Goal: Information Seeking & Learning: Learn about a topic

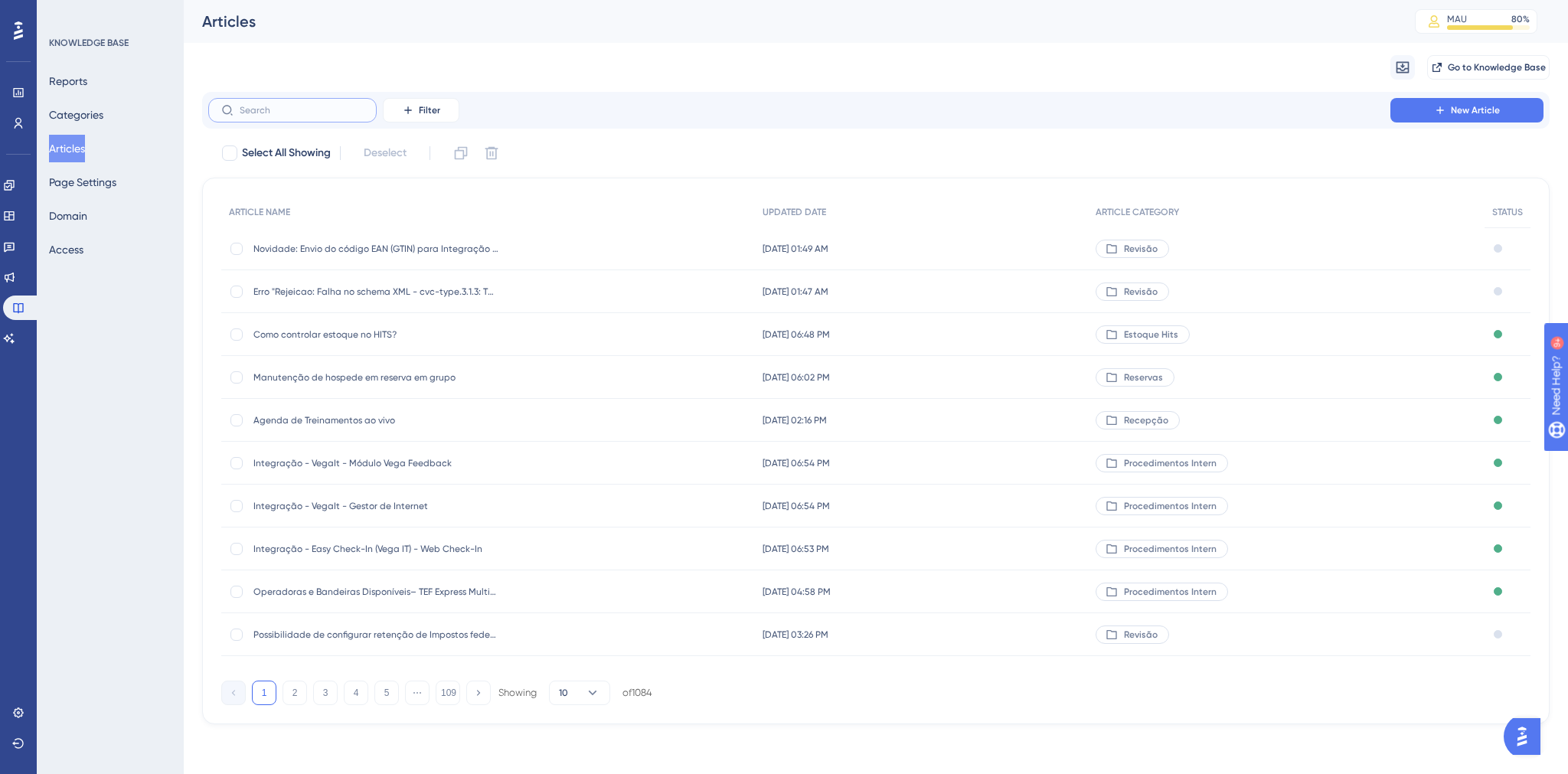
click at [268, 107] on input "text" at bounding box center [301, 111] width 124 height 11
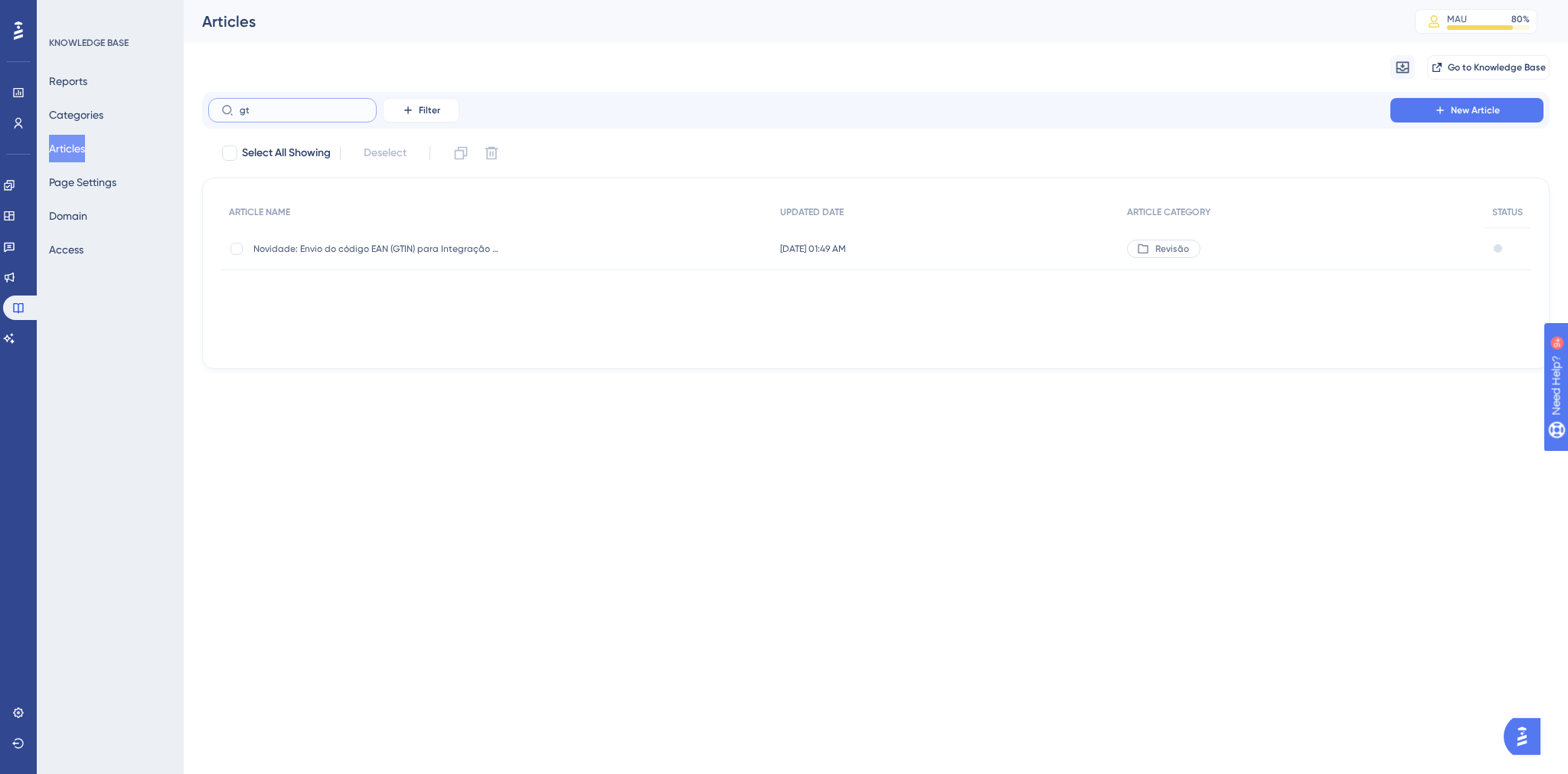
type input "g"
type input "ean"
click at [359, 330] on span "Como utilizar código EAN (Código de barras) no HITS?" at bounding box center [376, 334] width 245 height 13
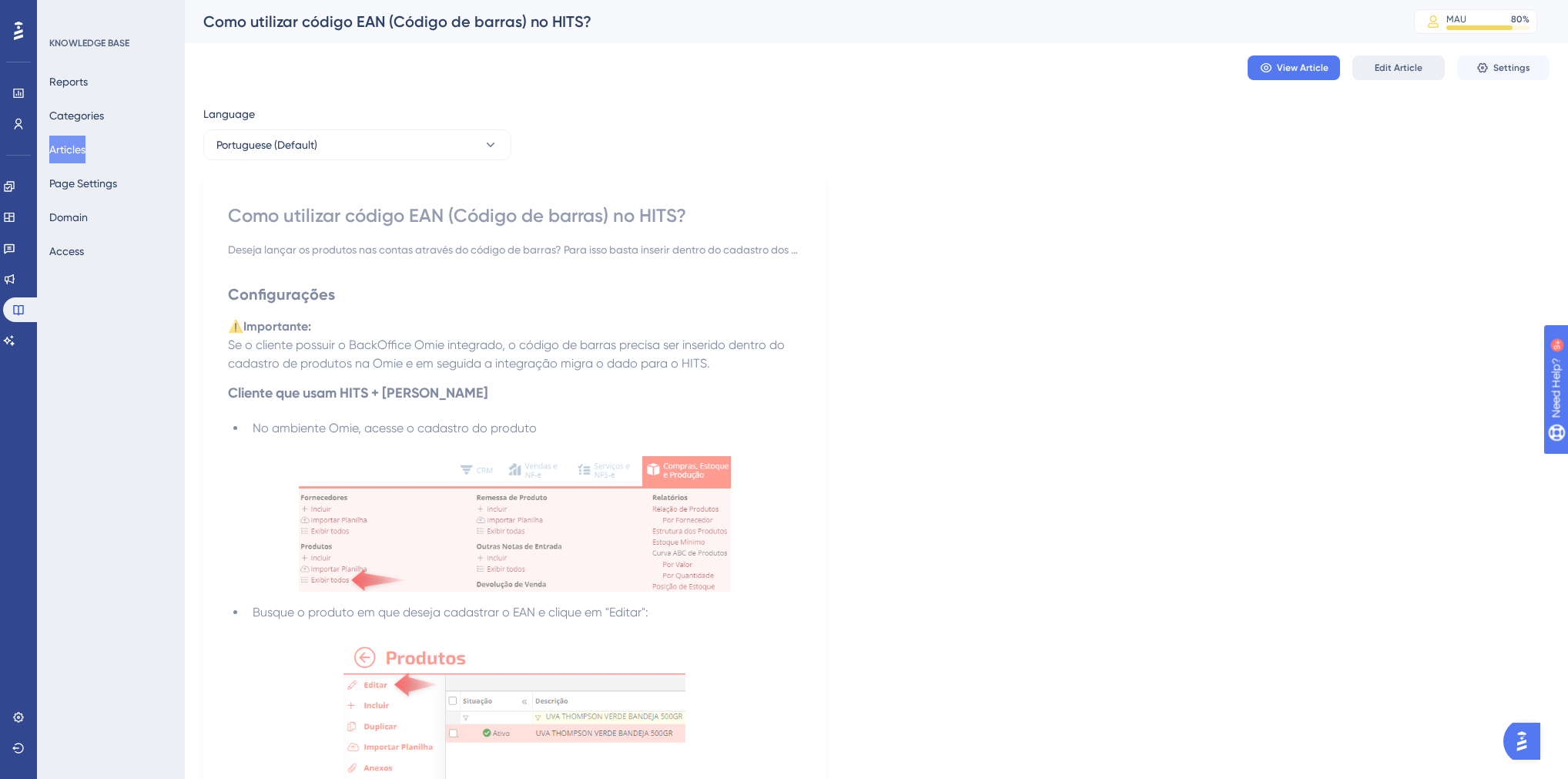
click at [1366, 71] on button "Edit Article" at bounding box center [1398, 68] width 92 height 25
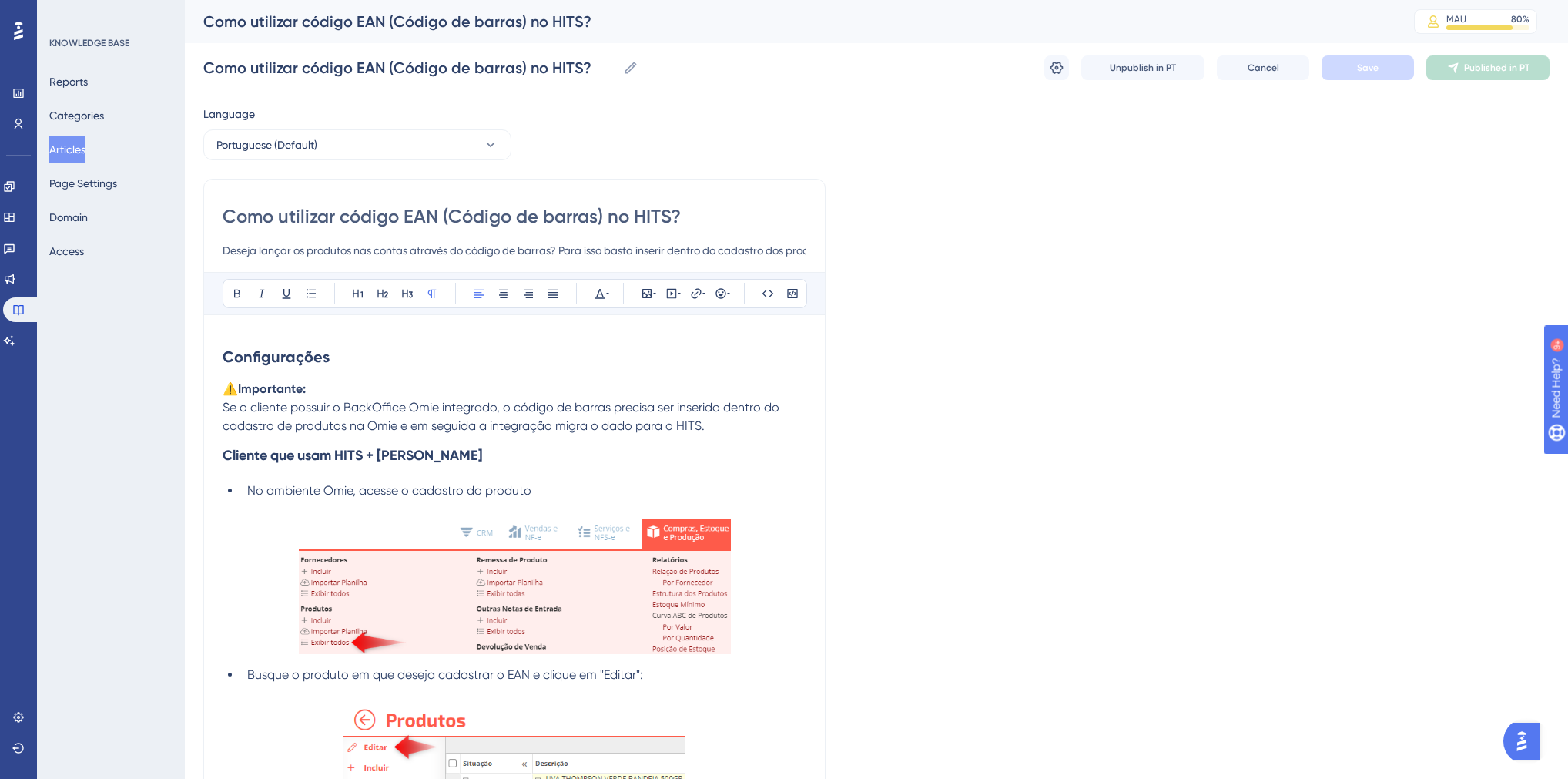
scroll to position [389, 0]
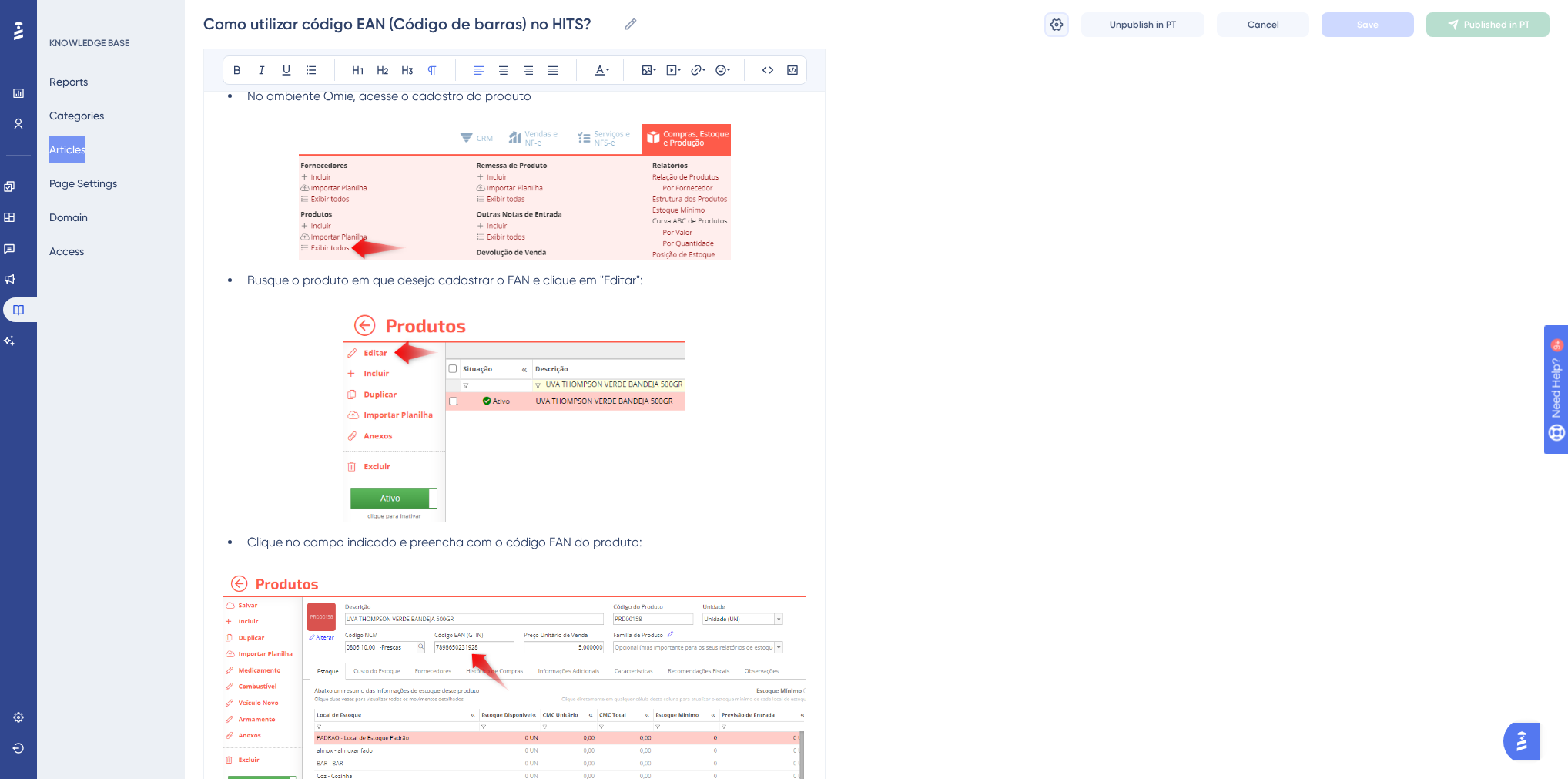
click at [1058, 27] on icon at bounding box center [1056, 25] width 16 height 16
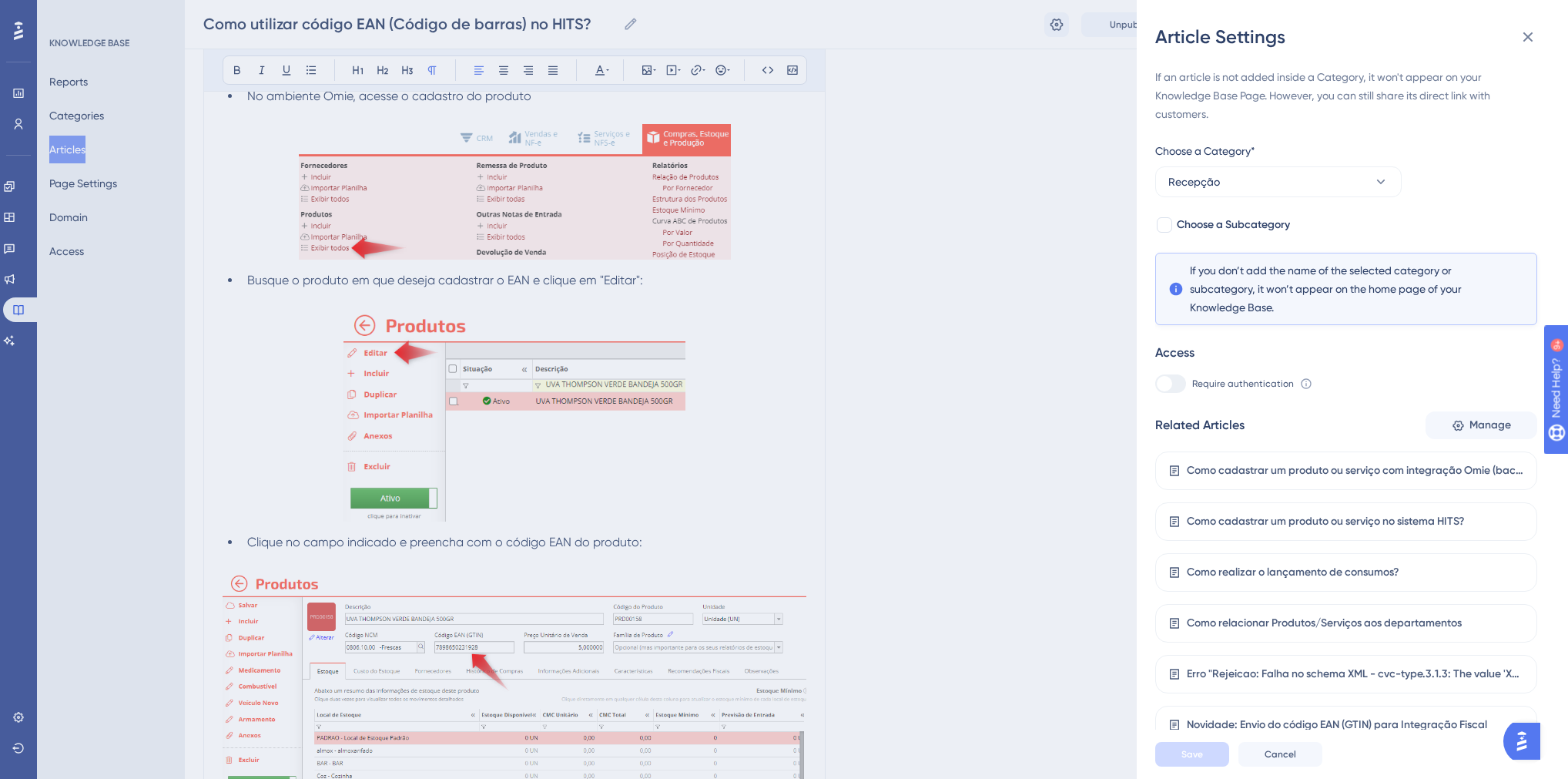
scroll to position [3, 0]
click at [1454, 417] on icon at bounding box center [1459, 422] width 11 height 11
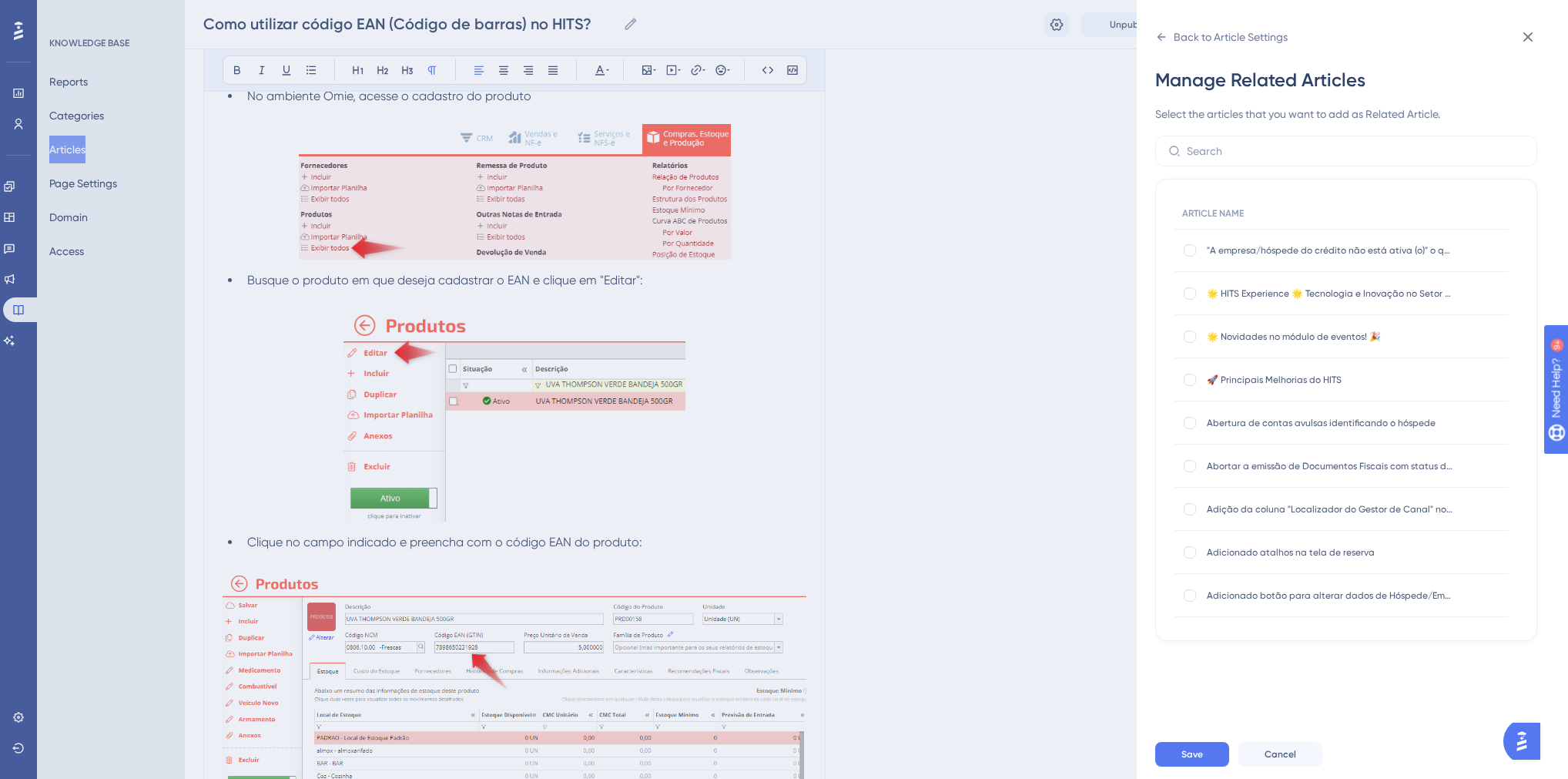
scroll to position [0, 0]
click at [1227, 160] on label at bounding box center [1346, 151] width 382 height 31
click at [1227, 160] on input "text" at bounding box center [1355, 151] width 337 height 17
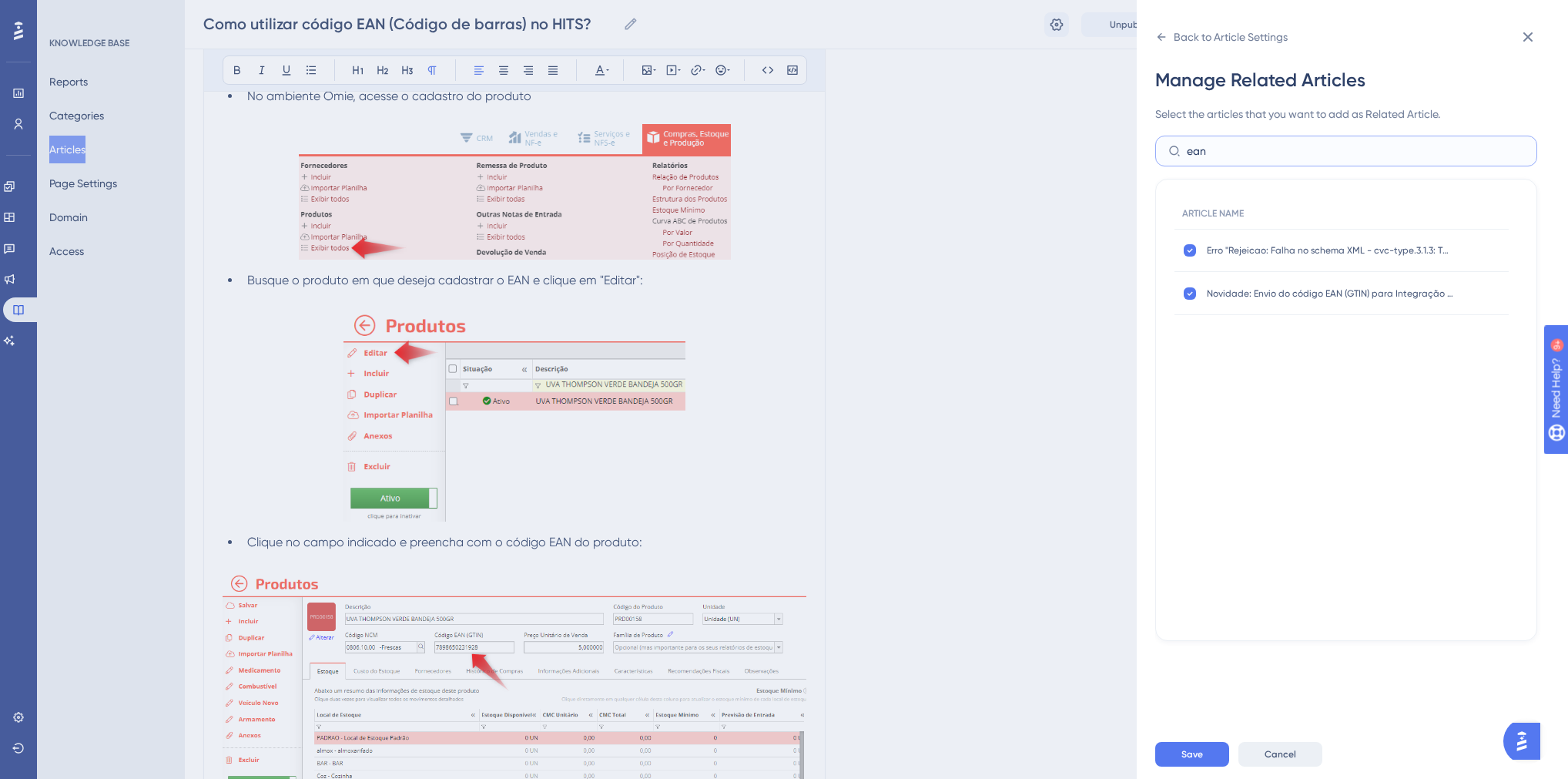
type input "ean"
click at [1275, 760] on span "Cancel" at bounding box center [1281, 754] width 32 height 13
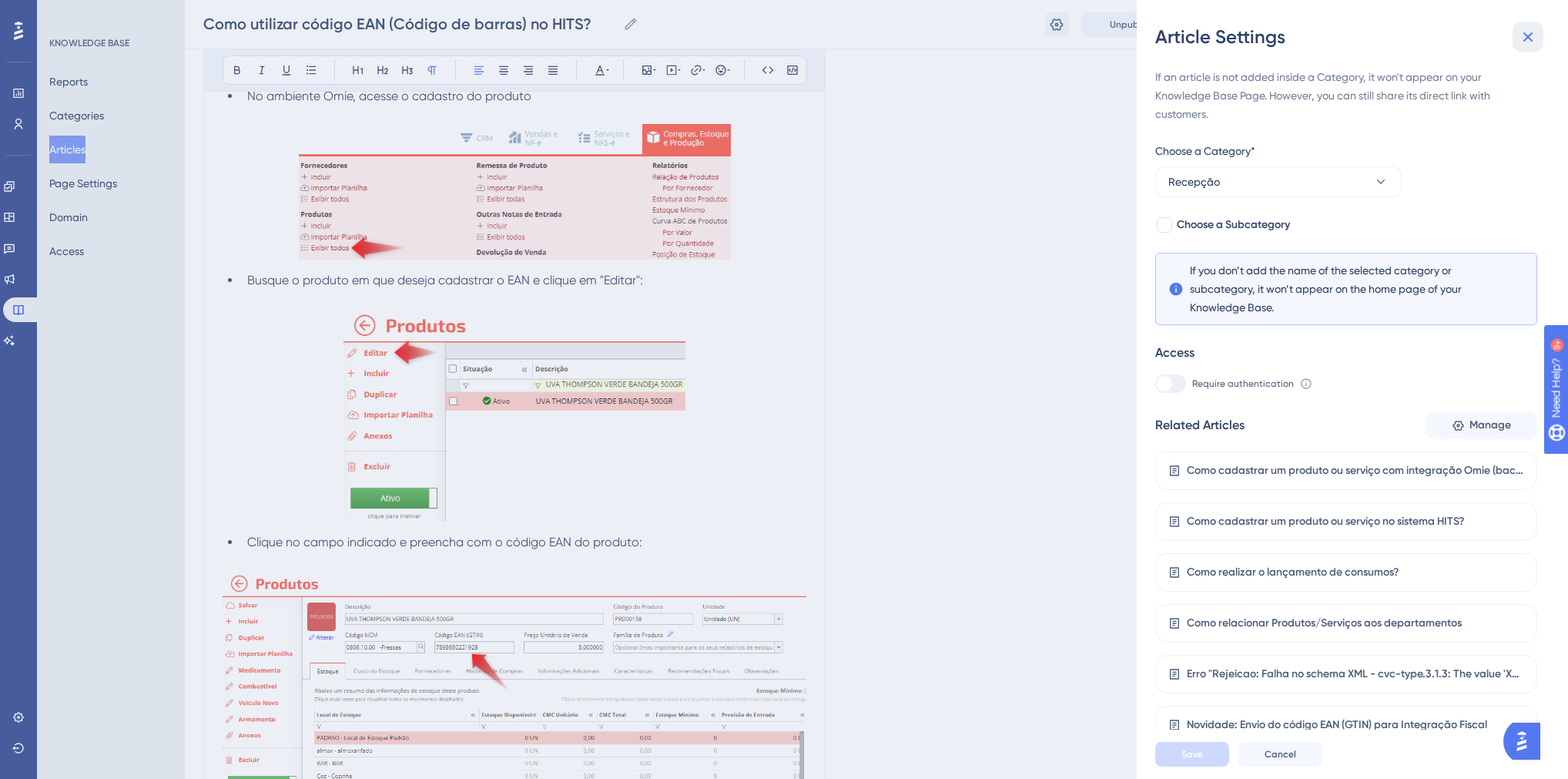
click at [1528, 37] on icon at bounding box center [1528, 36] width 10 height 10
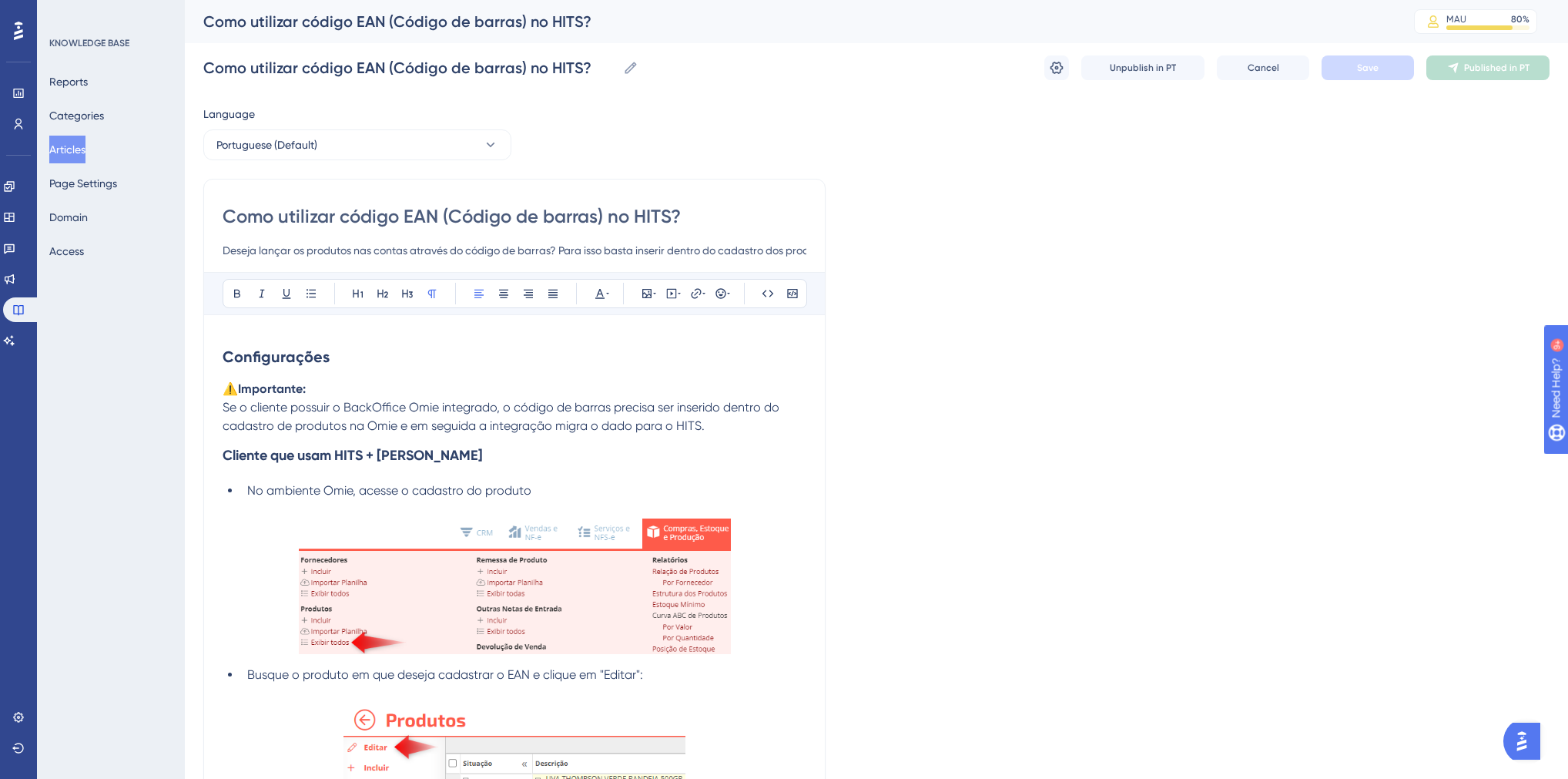
drag, startPoint x: 993, startPoint y: 577, endPoint x: 805, endPoint y: 331, distance: 309.6
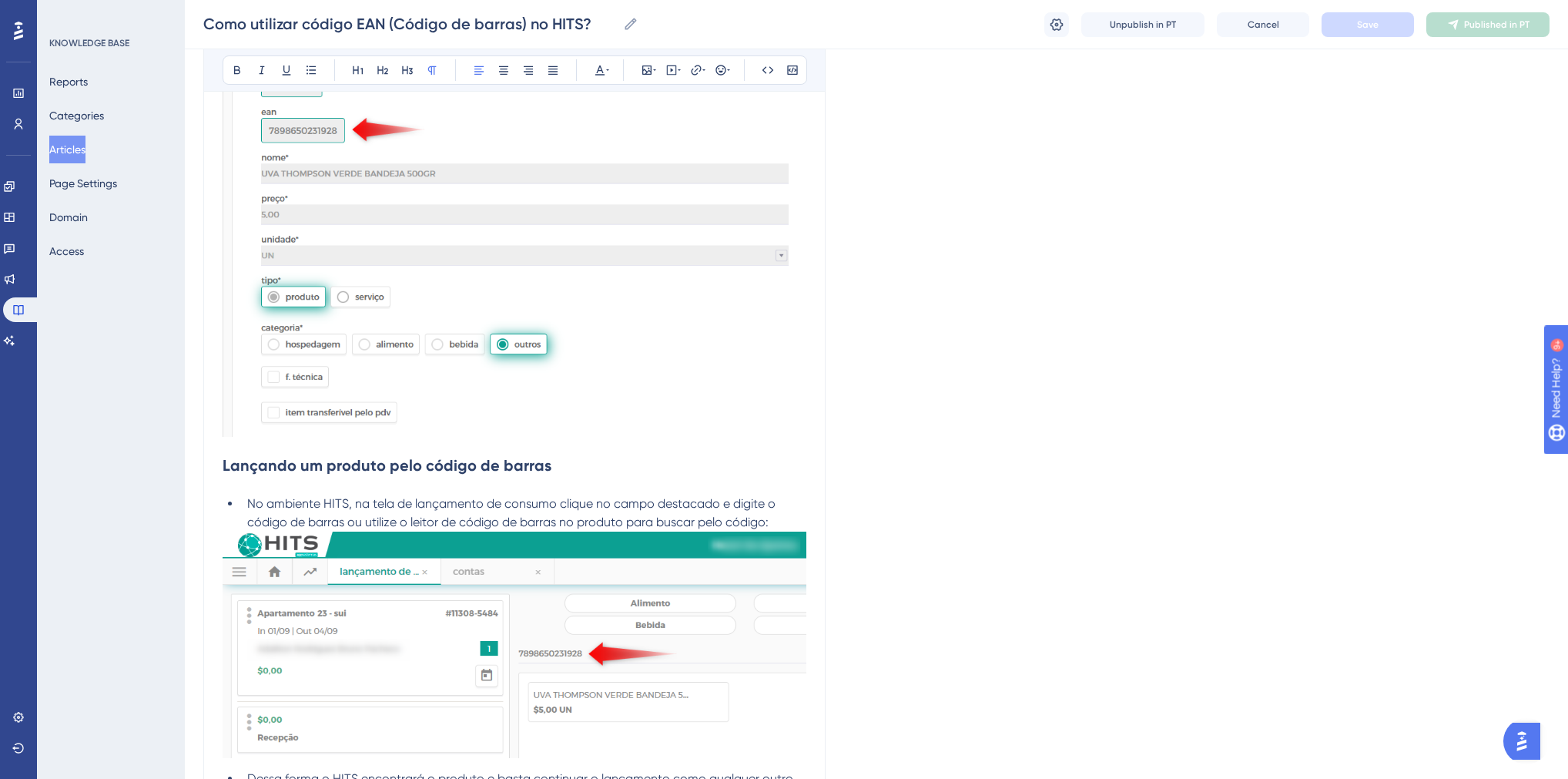
scroll to position [2280, 0]
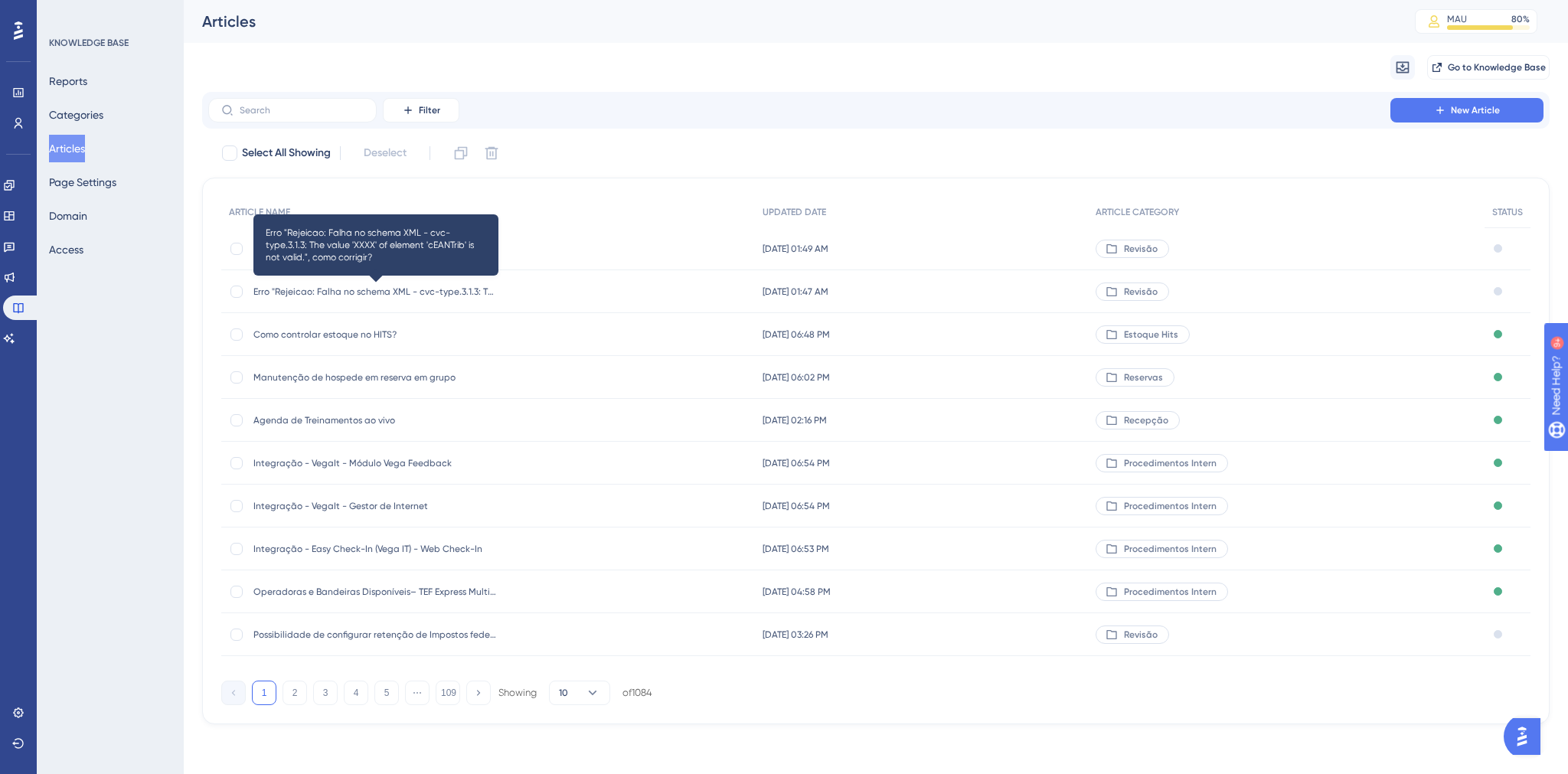
click at [407, 291] on span "Erro "Rejeicao: Falha no schema XML - cvc-type.3.1.3: The value 'XXXX' of eleme…" at bounding box center [376, 292] width 245 height 13
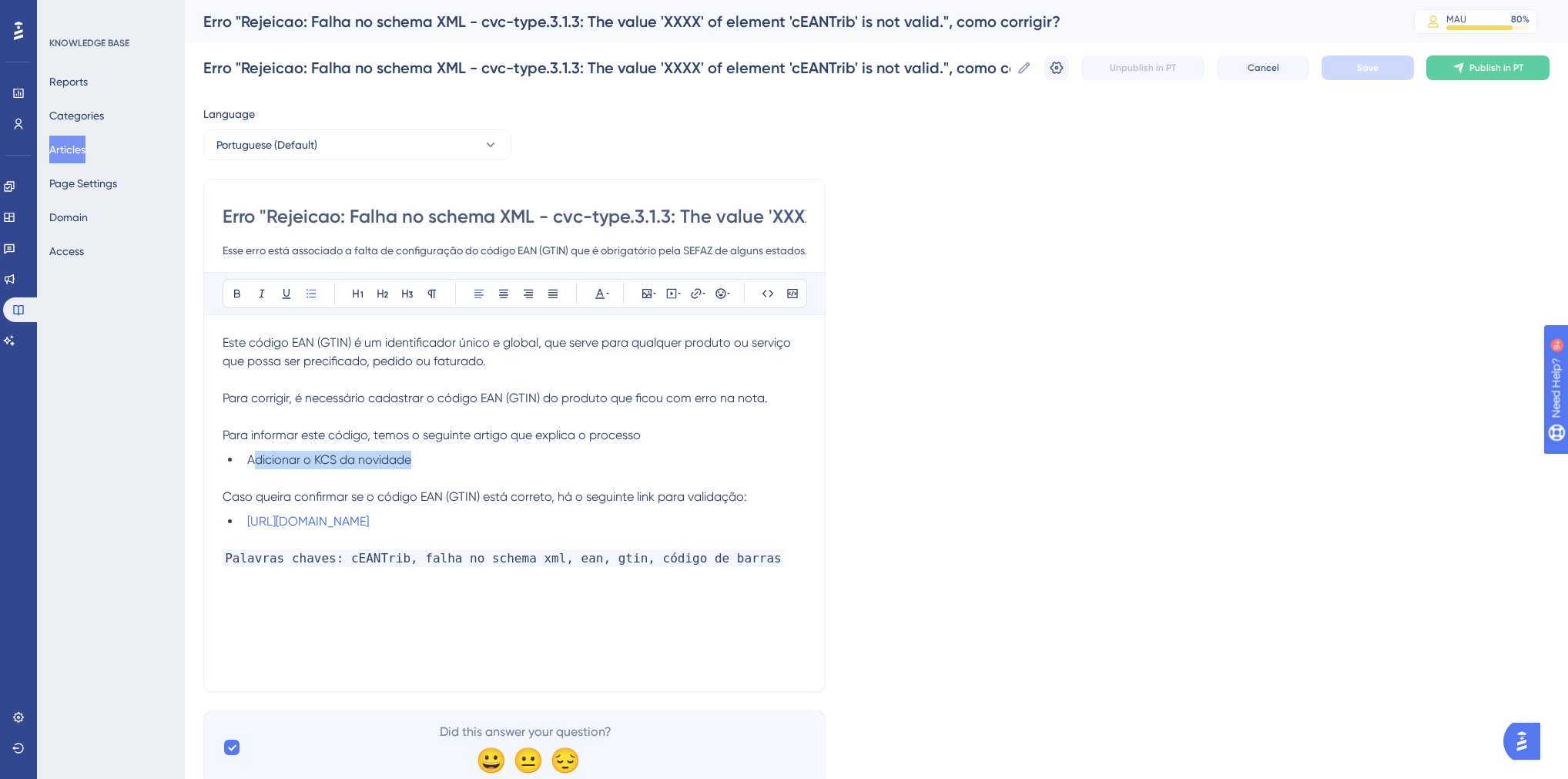
drag, startPoint x: 252, startPoint y: 459, endPoint x: 409, endPoint y: 462, distance: 157.0
click at [409, 462] on span "Adicionar o KCS da novidade" at bounding box center [329, 460] width 164 height 15
click at [410, 462] on span "Adicionar o KCS da novidade" at bounding box center [329, 460] width 164 height 15
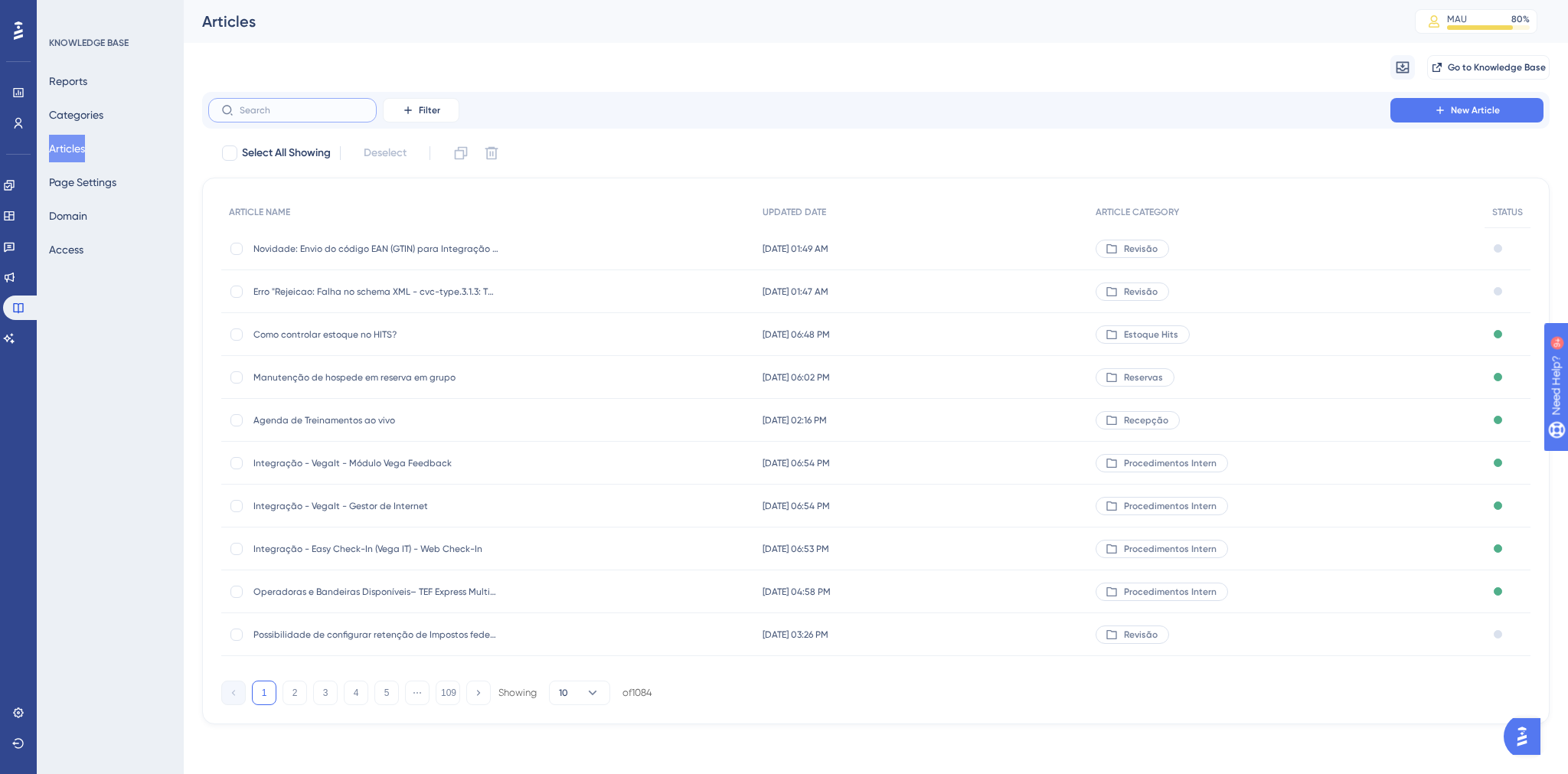
click at [290, 107] on input "text" at bounding box center [301, 111] width 124 height 11
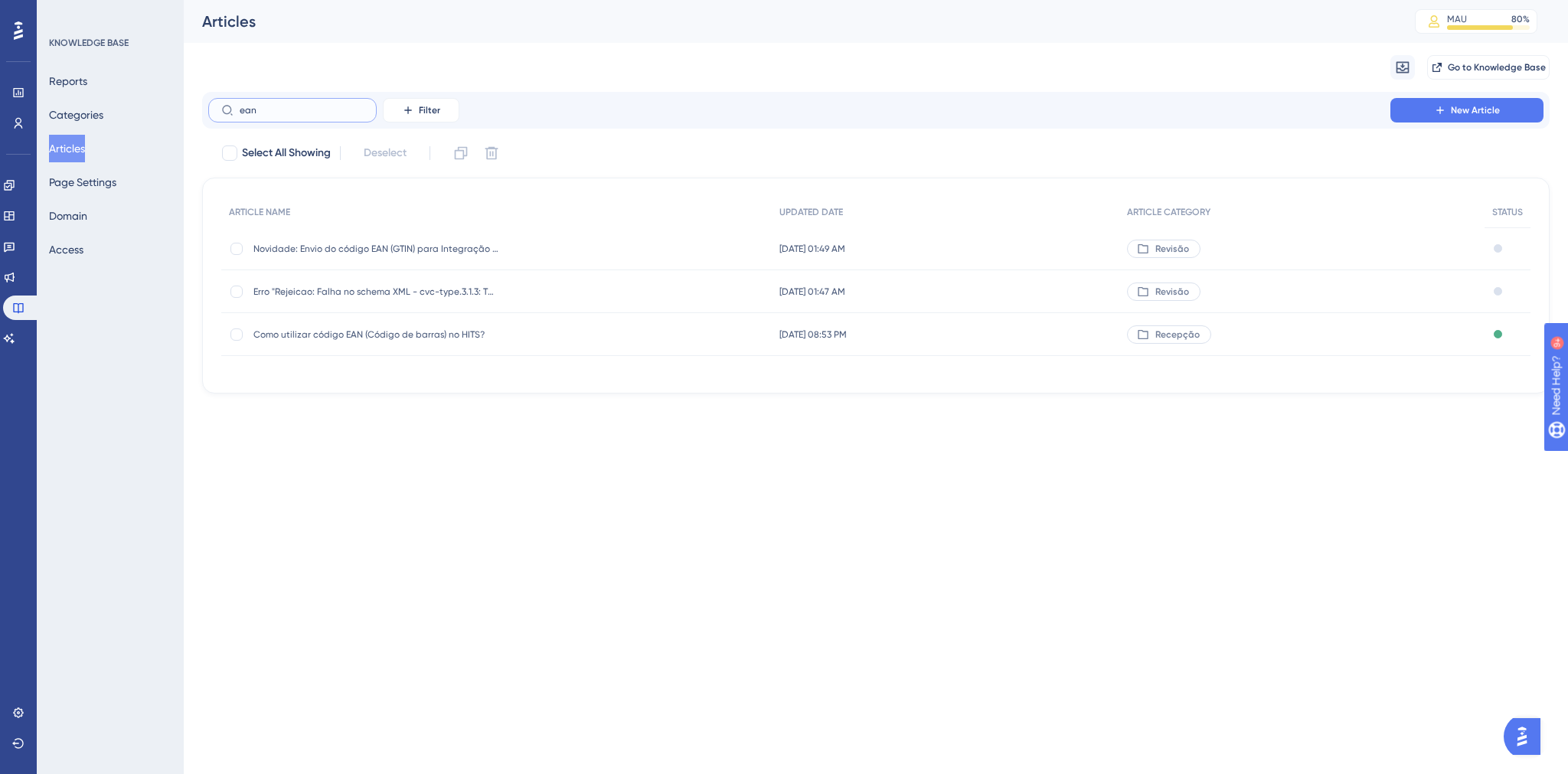
type input "ean"
click at [355, 336] on span "Como utilizar código EAN (Código de barras) no HITS?" at bounding box center [376, 334] width 245 height 13
